Goal: Find specific page/section: Find specific page/section

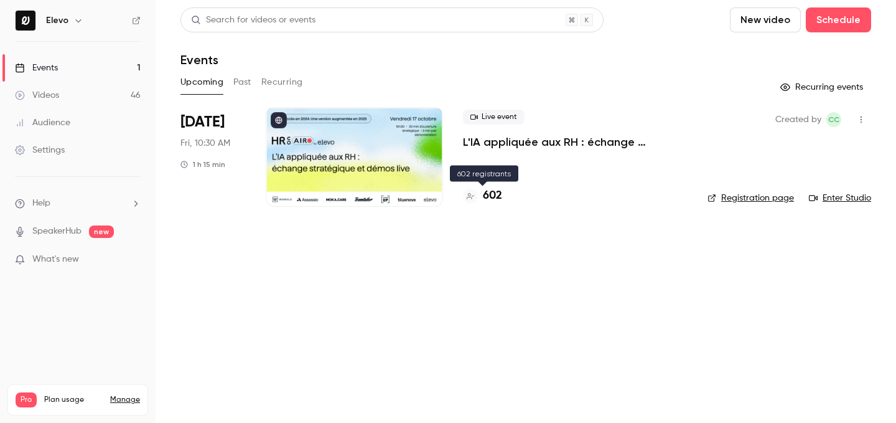
click at [483, 197] on h4 "602" at bounding box center [492, 195] width 19 height 17
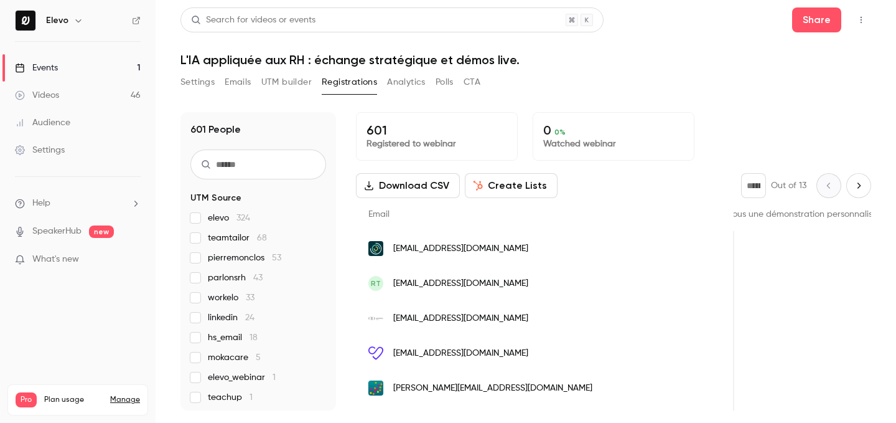
scroll to position [0, 1454]
click at [54, 62] on div "Events" at bounding box center [36, 68] width 43 height 12
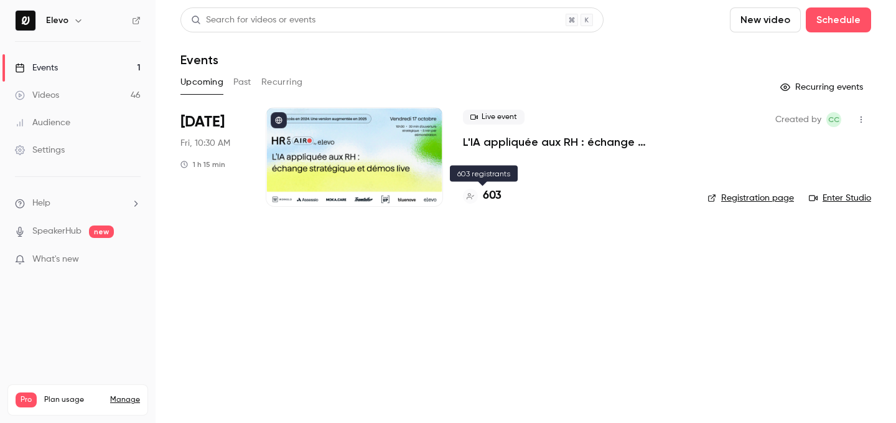
click at [492, 195] on h4 "603" at bounding box center [492, 195] width 19 height 17
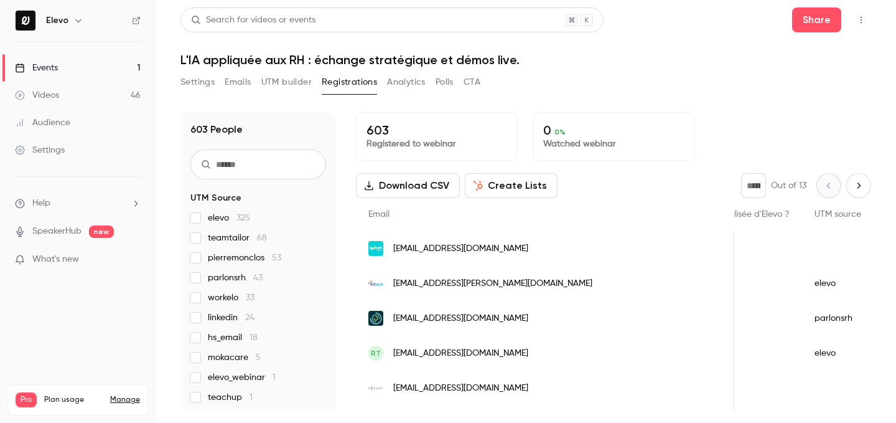
scroll to position [0, 1483]
click at [121, 70] on link "Events 1" at bounding box center [78, 67] width 156 height 27
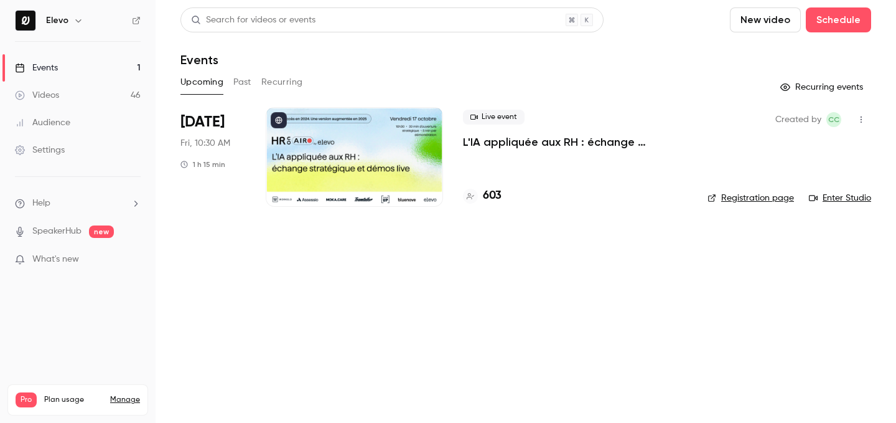
click at [492, 199] on h4 "603" at bounding box center [492, 195] width 19 height 17
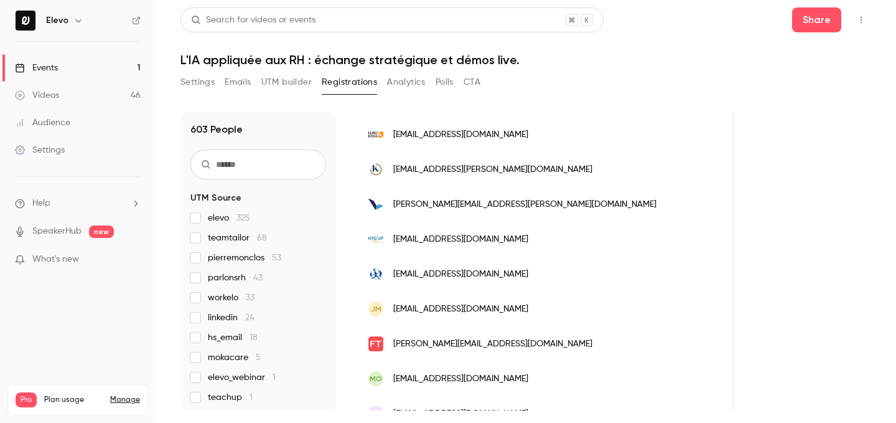
scroll to position [578, 0]
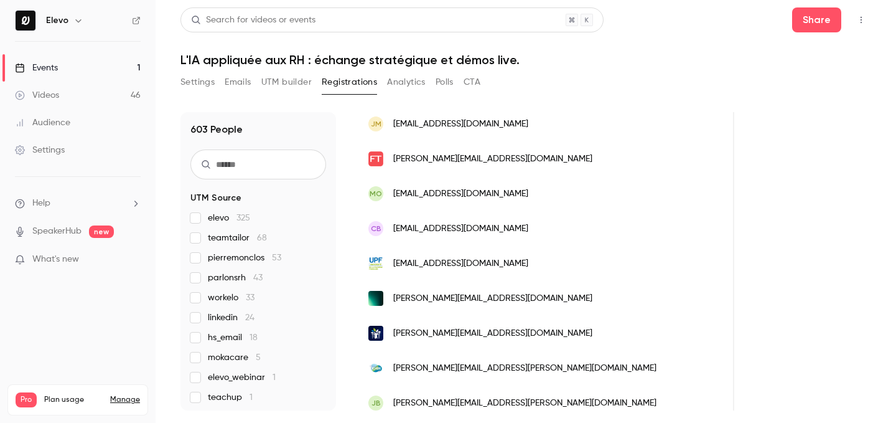
click at [93, 68] on link "Events 1" at bounding box center [78, 67] width 156 height 27
